Goal: Task Accomplishment & Management: Manage account settings

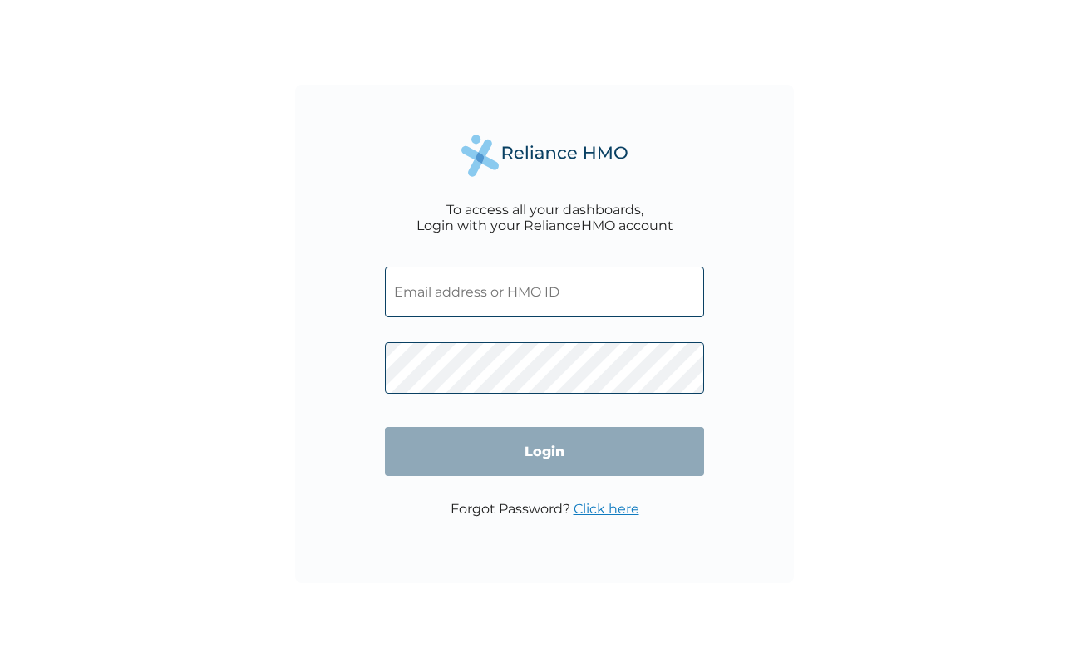
type input "WHG/10244/A"
click at [509, 467] on input "Login" at bounding box center [544, 451] width 319 height 49
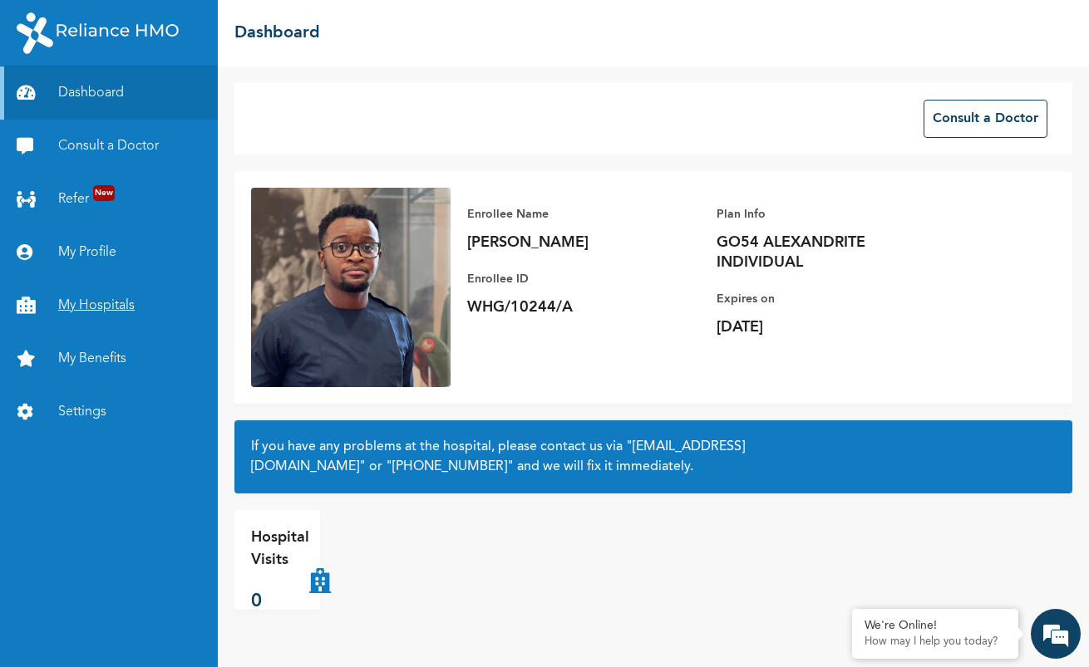
click at [91, 301] on link "My Hospitals" at bounding box center [109, 305] width 218 height 53
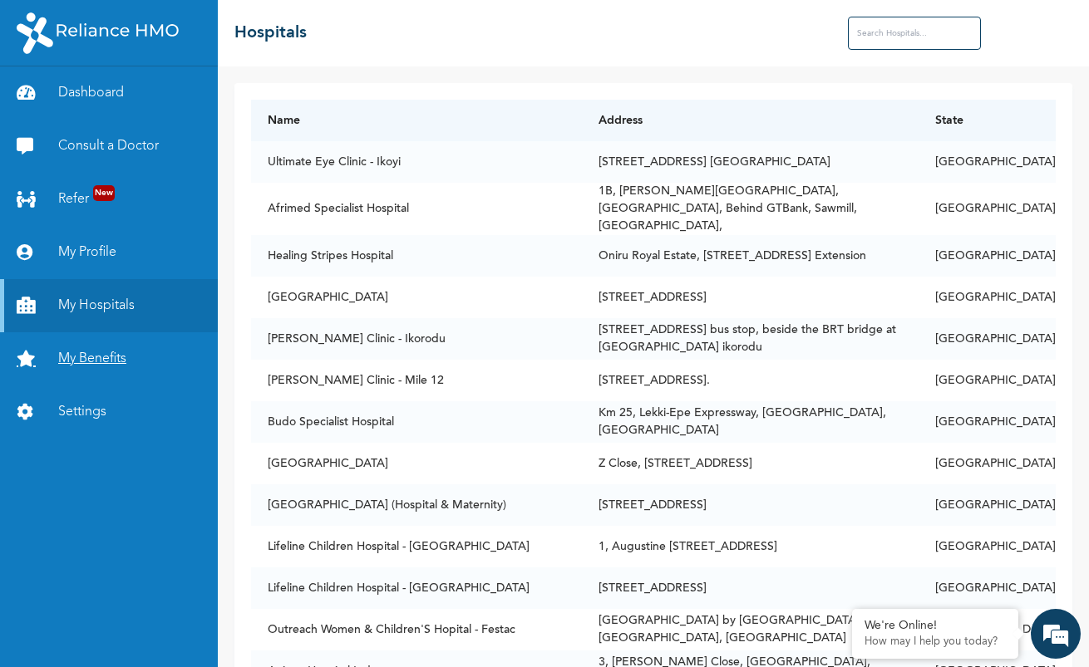
click at [102, 352] on link "My Benefits" at bounding box center [109, 358] width 218 height 53
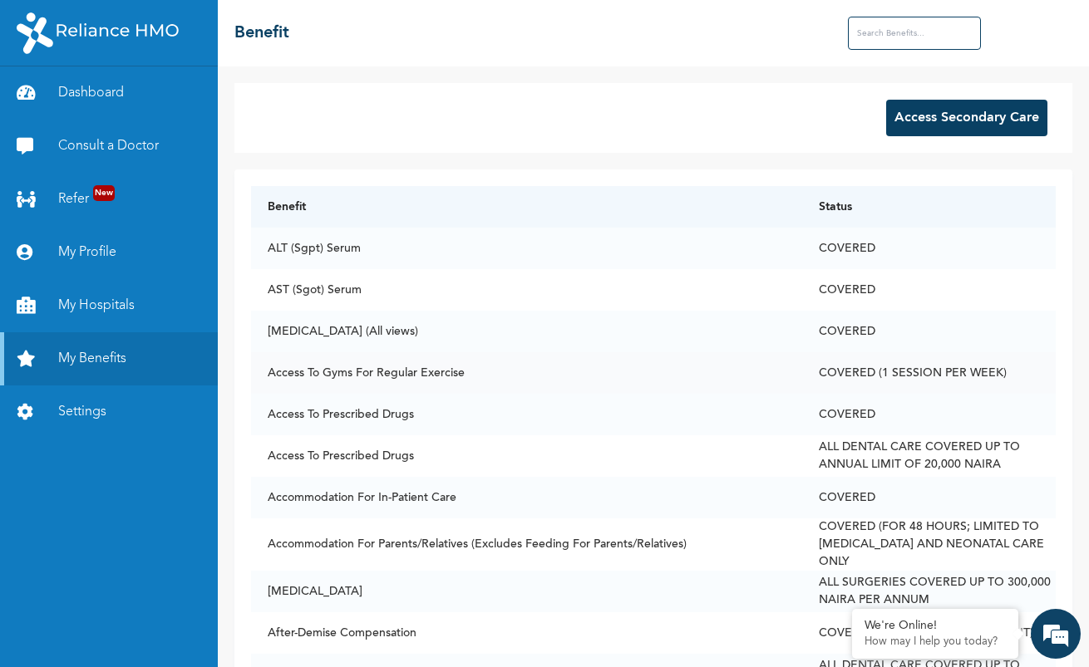
click at [373, 376] on td "Access To Gyms For Regular Exercise" at bounding box center [526, 373] width 551 height 42
click at [775, 450] on td "Access To Prescribed Drugs" at bounding box center [526, 456] width 551 height 42
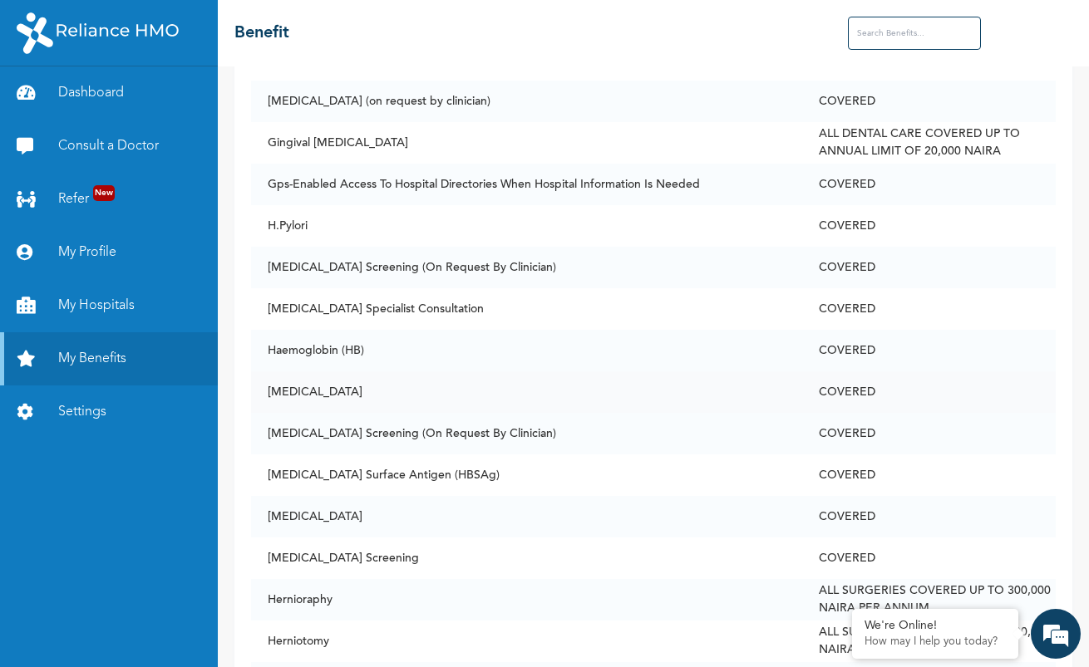
scroll to position [3083, 0]
